Goal: Information Seeking & Learning: Find specific fact

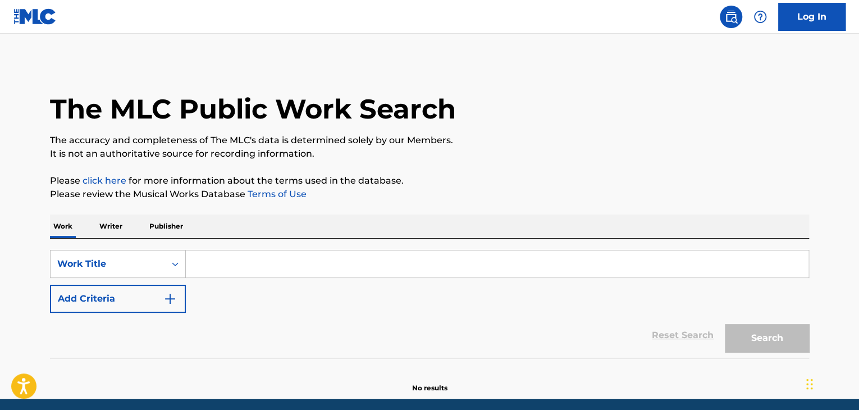
drag, startPoint x: 260, startPoint y: 256, endPoint x: 152, endPoint y: 283, distance: 111.6
click at [242, 261] on input "Search Form" at bounding box center [497, 264] width 623 height 27
paste input "You Can Run"
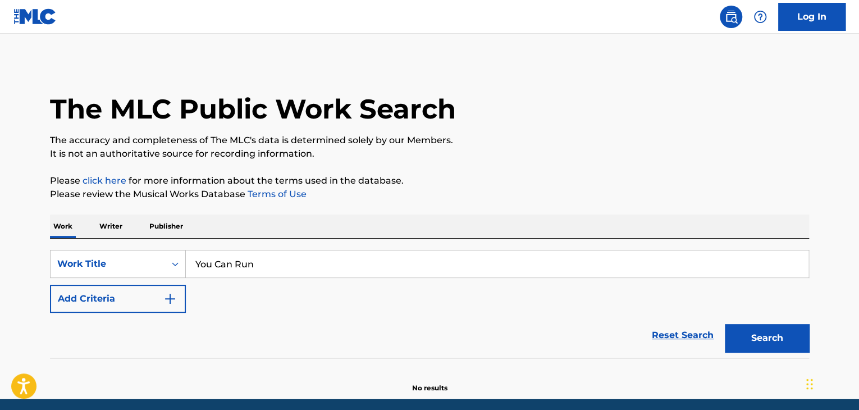
type input "You Can Run"
click at [158, 288] on button "Add Criteria" at bounding box center [118, 299] width 136 height 28
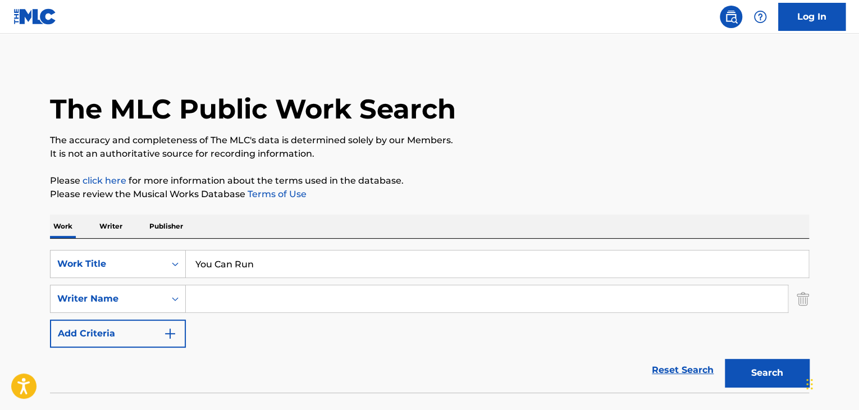
click at [273, 297] on input "Search Form" at bounding box center [487, 298] width 602 height 27
click at [303, 297] on input "Search Form" at bounding box center [487, 298] width 602 height 27
paste input "[PERSON_NAME]"
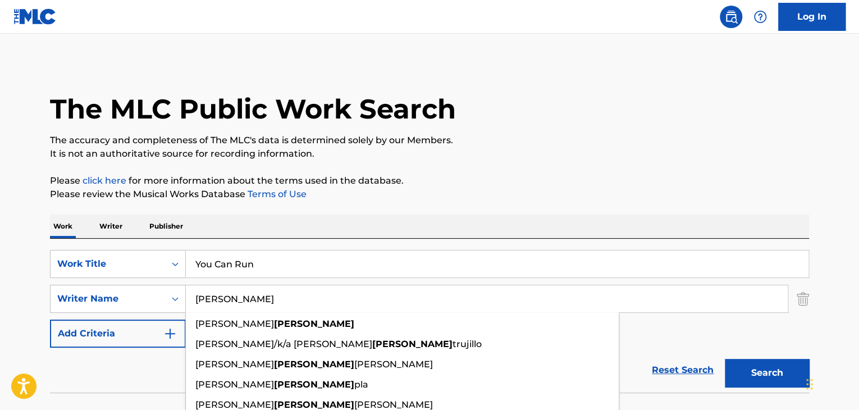
type input "[PERSON_NAME]"
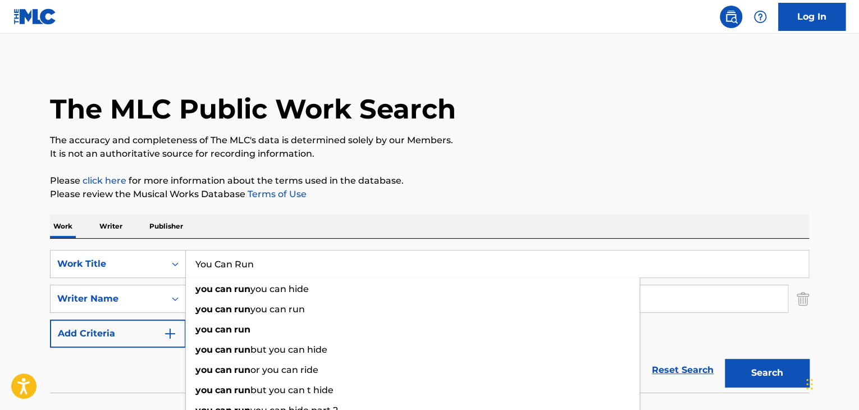
drag, startPoint x: 280, startPoint y: 261, endPoint x: 391, endPoint y: 308, distance: 120.1
click at [144, 252] on div "SearchWithCriteria86d975b4-befe-40c2-b370-037533af6077 Work Title You Can Run y…" at bounding box center [429, 264] width 759 height 28
drag, startPoint x: 776, startPoint y: 372, endPoint x: 775, endPoint y: 366, distance: 5.9
click at [775, 372] on button "Search" at bounding box center [767, 373] width 84 height 28
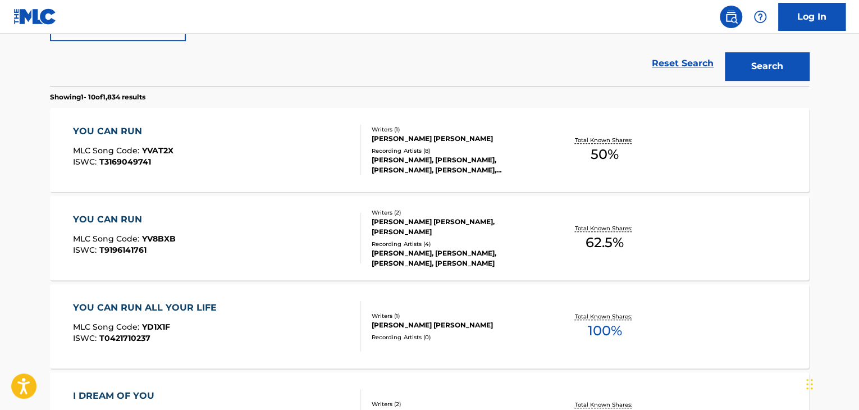
scroll to position [225, 0]
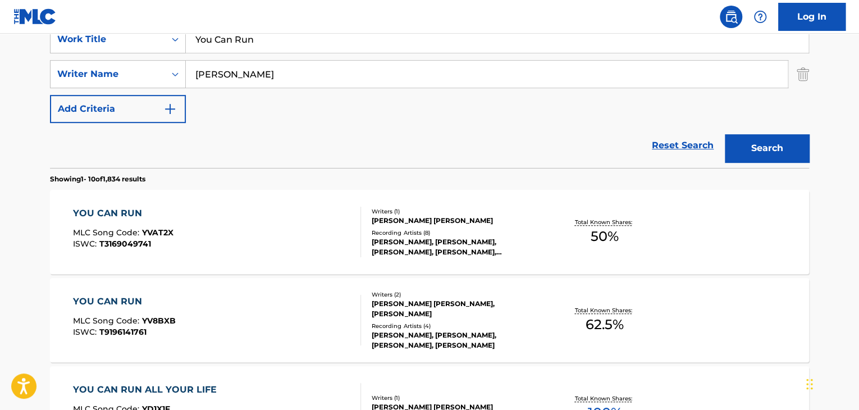
click at [101, 214] on div "YOU CAN RUN" at bounding box center [123, 213] width 101 height 13
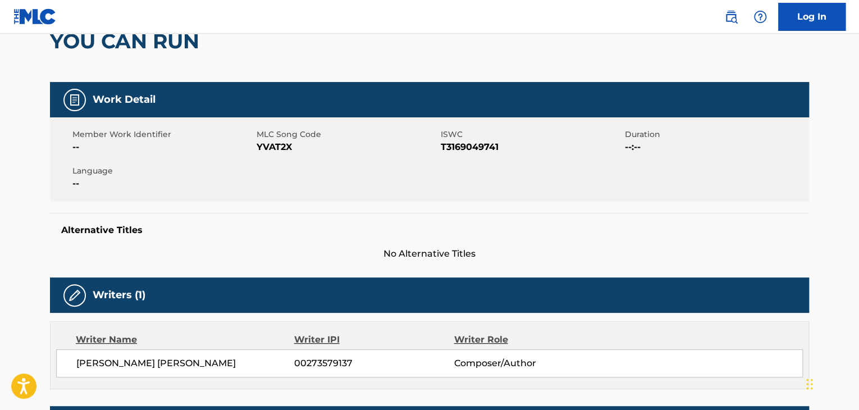
scroll to position [112, 0]
